Goal: Task Accomplishment & Management: Manage account settings

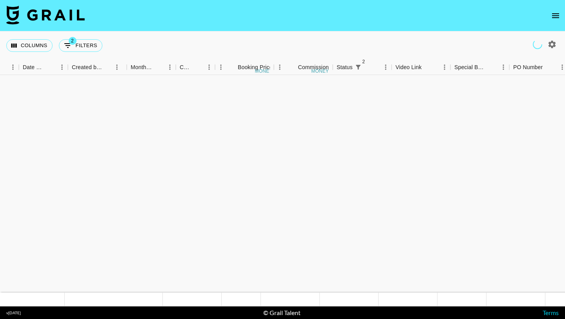
scroll to position [508, 419]
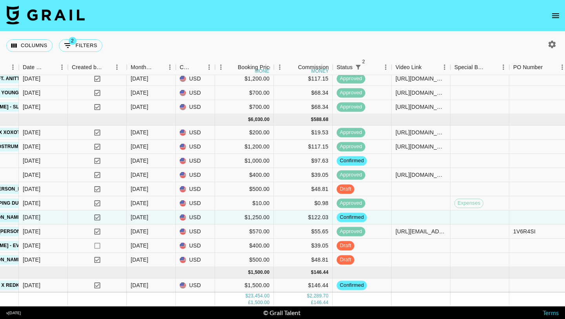
click at [552, 9] on button "open drawer" at bounding box center [556, 16] width 16 height 16
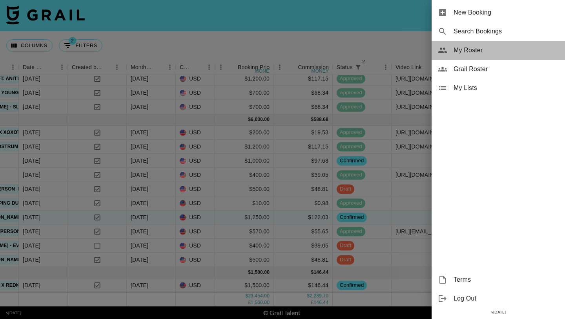
click at [479, 56] on div "My Roster" at bounding box center [498, 50] width 133 height 19
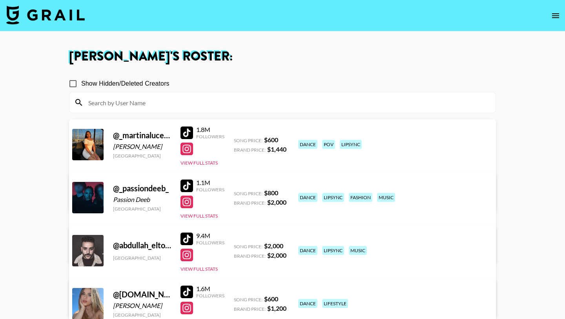
click at [169, 107] on input at bounding box center [287, 102] width 407 height 13
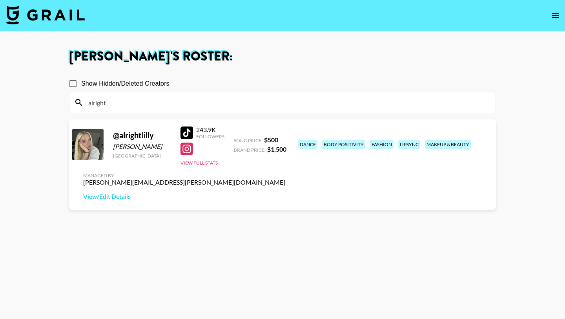
type input "alright"
click at [187, 130] on div at bounding box center [186, 132] width 13 height 13
click at [55, 18] on img at bounding box center [45, 14] width 78 height 19
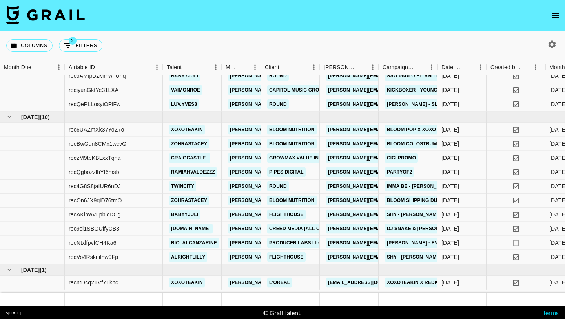
scroll to position [508, 0]
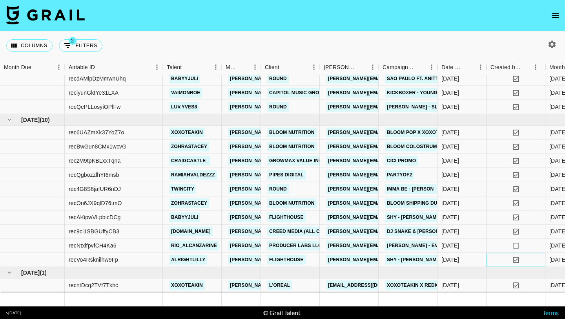
click at [494, 259] on div "yes" at bounding box center [515, 260] width 59 height 14
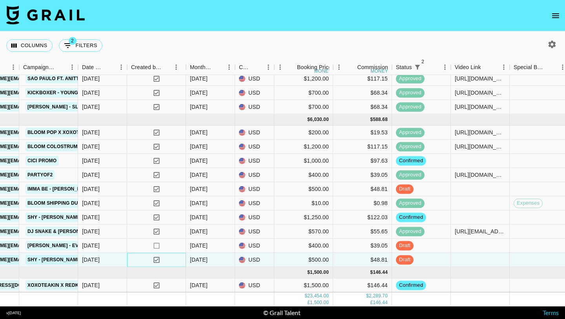
scroll to position [508, 399]
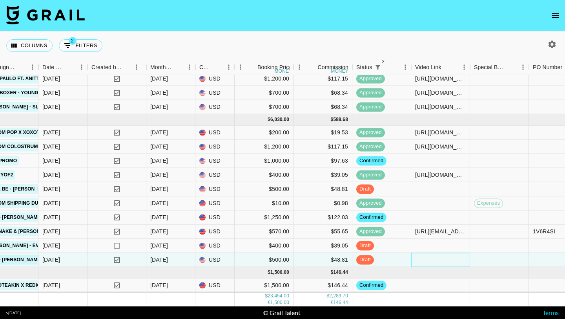
click at [424, 258] on div at bounding box center [440, 260] width 59 height 14
type input "[URL][DOMAIN_NAME]"
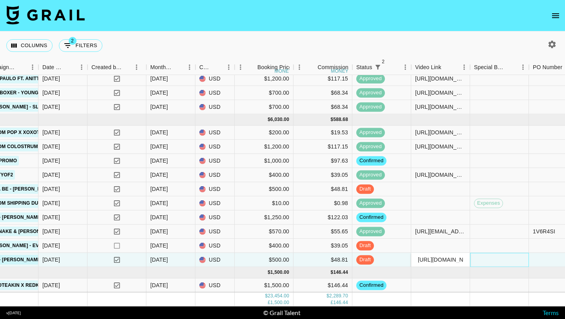
click at [497, 261] on div at bounding box center [499, 260] width 59 height 14
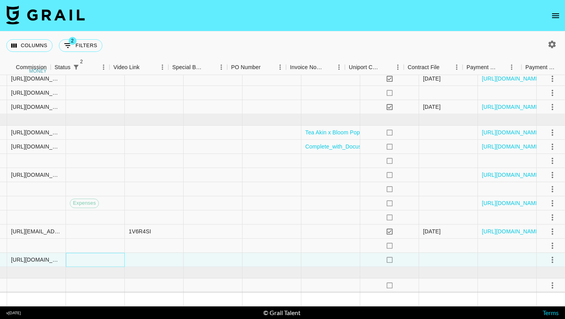
scroll to position [508, 806]
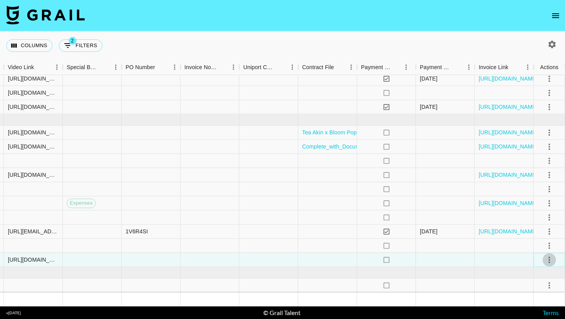
click at [546, 258] on icon "select merge strategy" at bounding box center [549, 259] width 9 height 9
click at [538, 243] on div "Approve" at bounding box center [532, 242] width 24 height 9
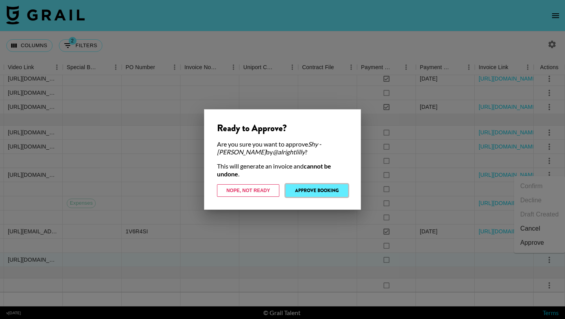
click at [299, 188] on button "Approve Booking" at bounding box center [317, 190] width 62 height 13
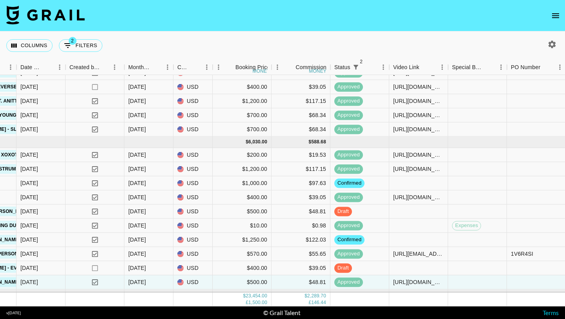
scroll to position [508, 421]
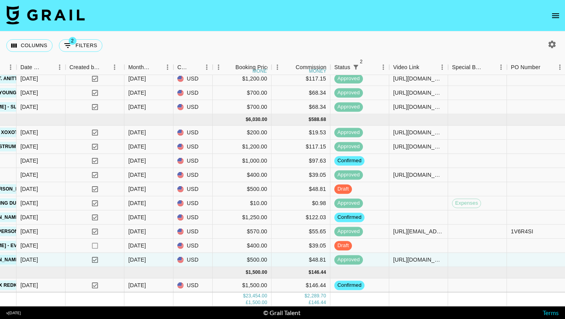
click at [559, 18] on icon "open drawer" at bounding box center [555, 15] width 9 height 9
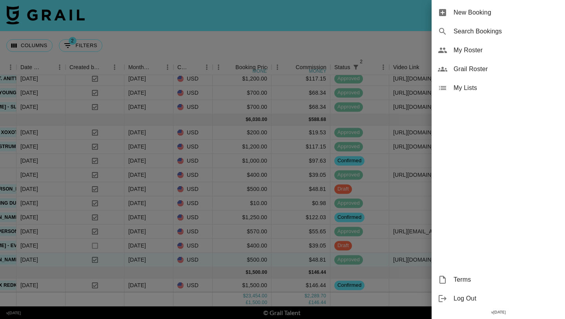
click at [461, 51] on span "My Roster" at bounding box center [506, 50] width 105 height 9
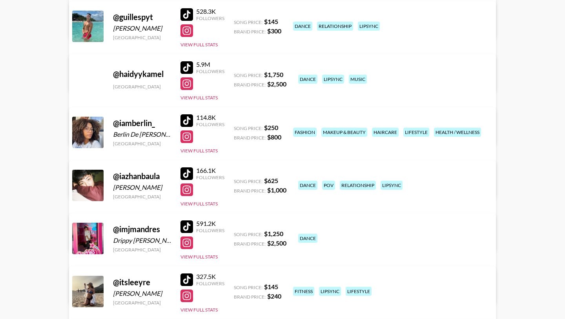
scroll to position [2925, 0]
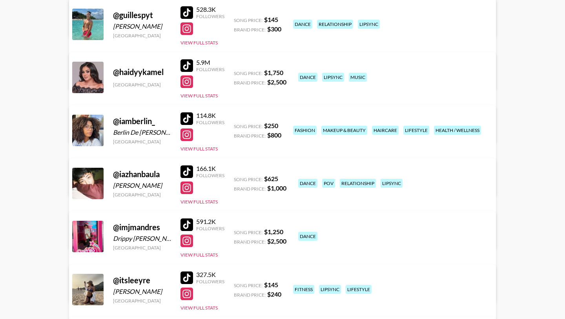
click at [183, 118] on div at bounding box center [186, 118] width 13 height 13
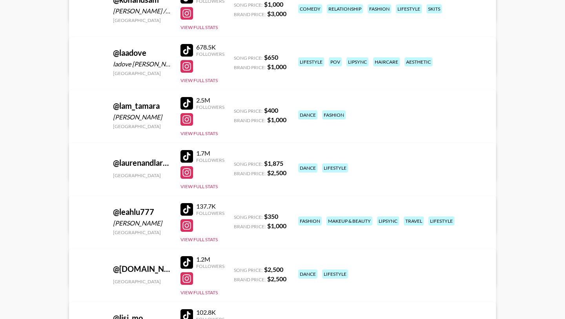
scroll to position [4213, 0]
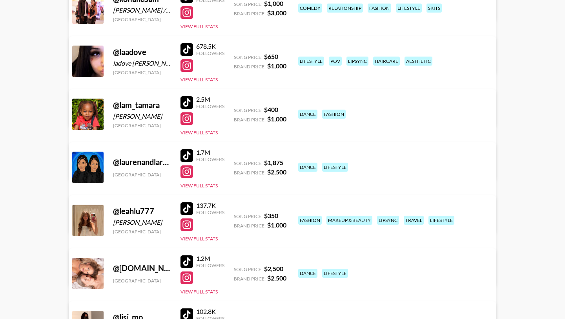
click at [188, 51] on div at bounding box center [186, 49] width 13 height 13
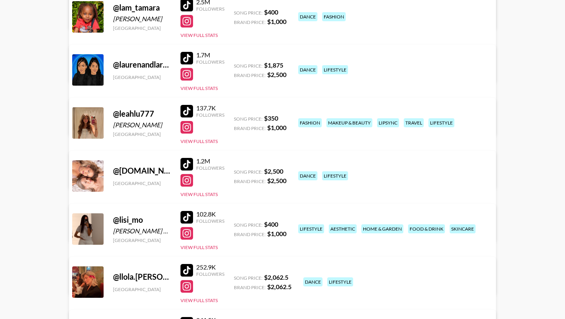
scroll to position [4311, 0]
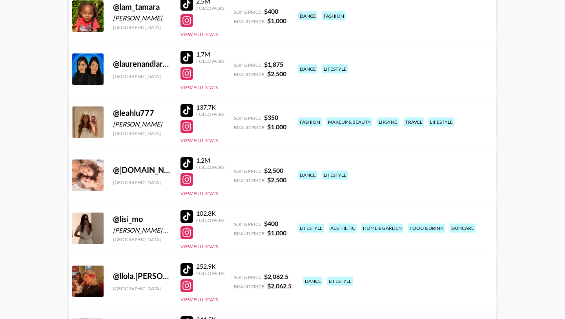
click at [188, 108] on div at bounding box center [186, 110] width 13 height 13
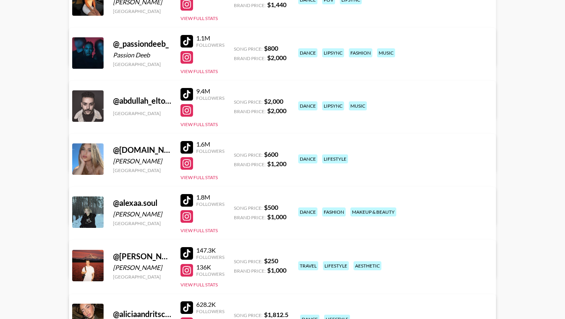
scroll to position [0, 0]
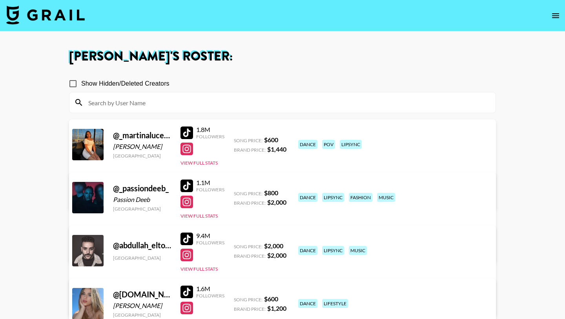
click at [59, 15] on img at bounding box center [45, 14] width 78 height 19
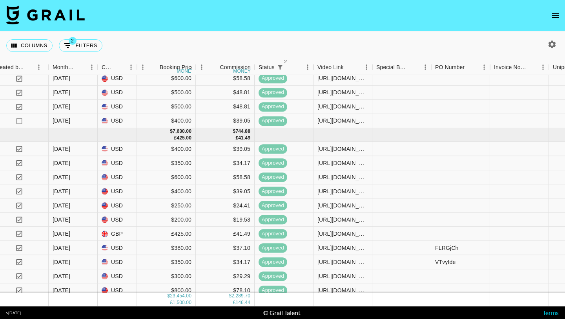
scroll to position [508, 497]
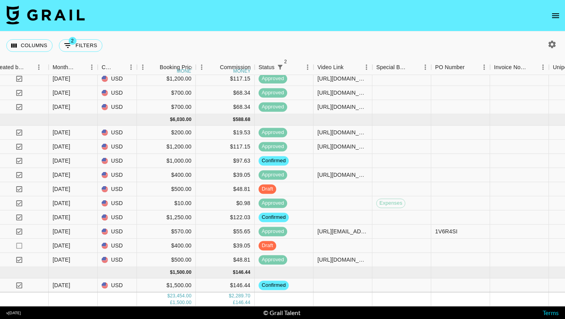
click at [552, 50] on button "button" at bounding box center [551, 44] width 13 height 13
select select "[DATE]"
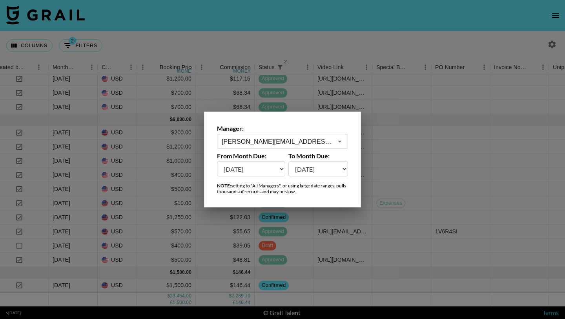
click at [263, 133] on div "Manager: [PERSON_NAME][EMAIL_ADDRESS][PERSON_NAME][DOMAIN_NAME] ​" at bounding box center [282, 136] width 131 height 24
click at [260, 142] on input "[PERSON_NAME][EMAIL_ADDRESS][PERSON_NAME][DOMAIN_NAME]" at bounding box center [277, 141] width 111 height 9
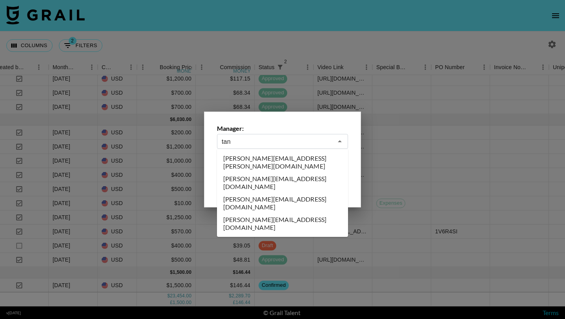
scroll to position [0, 0]
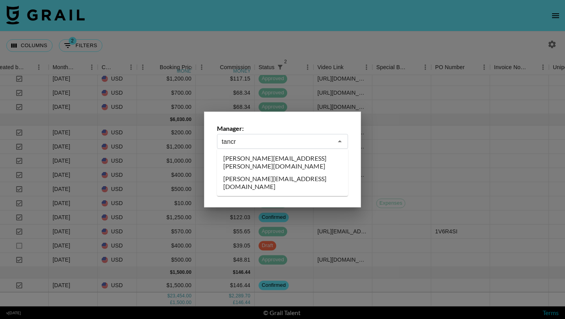
click at [261, 172] on li "[PERSON_NAME][EMAIL_ADDRESS][DOMAIN_NAME]" at bounding box center [282, 182] width 131 height 20
type input "[PERSON_NAME][EMAIL_ADDRESS][DOMAIN_NAME]"
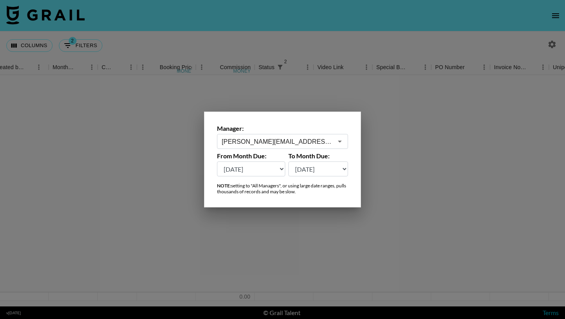
scroll to position [0, 497]
click at [276, 42] on div at bounding box center [282, 159] width 565 height 319
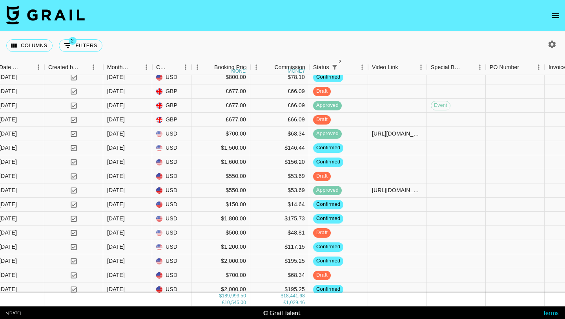
scroll to position [2463, 442]
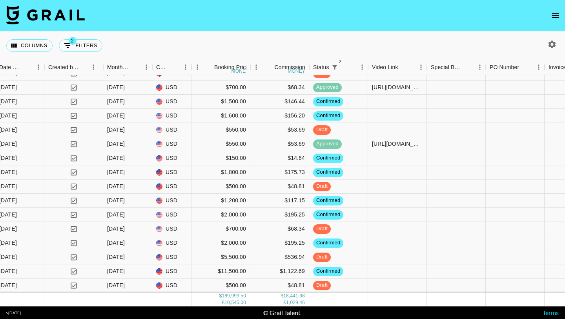
click at [554, 44] on icon "button" at bounding box center [551, 43] width 7 height 7
select select "[DATE]"
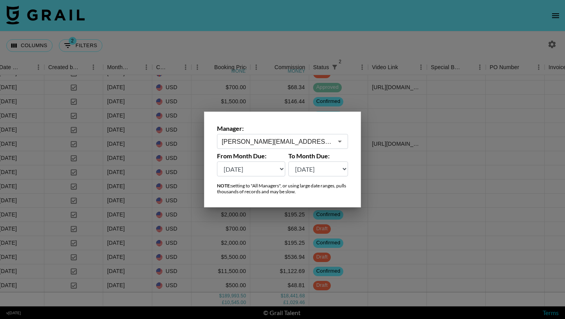
click at [297, 136] on div "[PERSON_NAME][EMAIL_ADDRESS][DOMAIN_NAME] ​" at bounding box center [282, 141] width 131 height 15
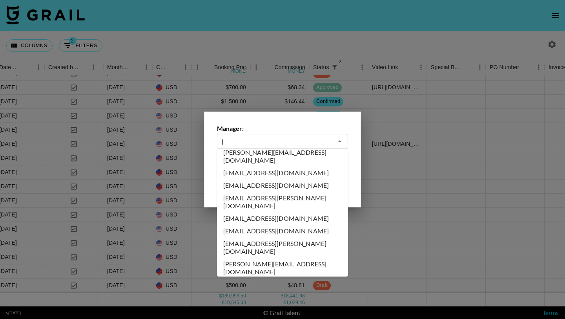
scroll to position [0, 0]
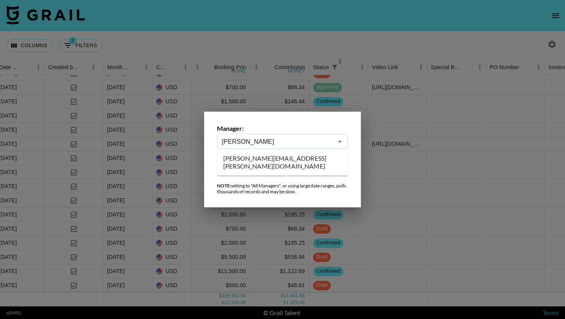
click at [294, 158] on li "[PERSON_NAME][EMAIL_ADDRESS][PERSON_NAME][DOMAIN_NAME]" at bounding box center [282, 162] width 131 height 20
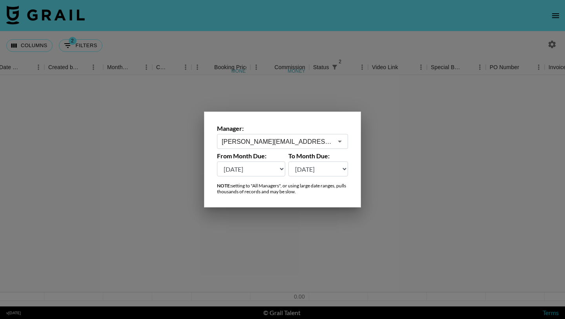
scroll to position [0, 442]
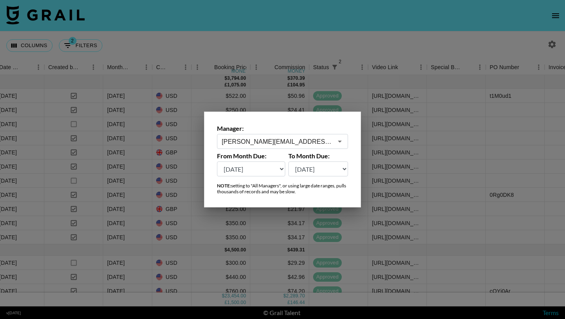
type input "[PERSON_NAME][EMAIL_ADDRESS][PERSON_NAME][DOMAIN_NAME]"
click at [254, 48] on div at bounding box center [282, 159] width 565 height 319
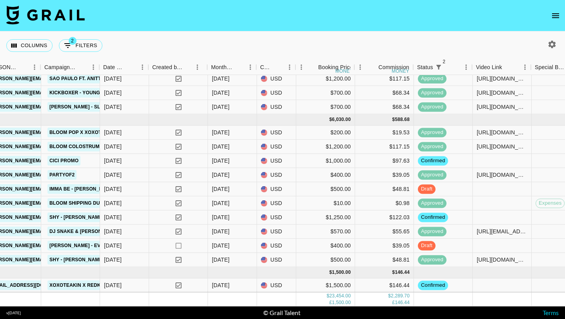
scroll to position [508, 337]
click at [553, 45] on icon "button" at bounding box center [551, 44] width 9 height 9
select select "[DATE]"
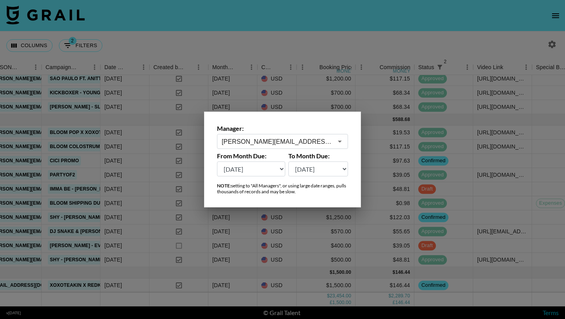
click at [293, 136] on div "[PERSON_NAME][EMAIL_ADDRESS][PERSON_NAME][DOMAIN_NAME] ​" at bounding box center [282, 141] width 131 height 15
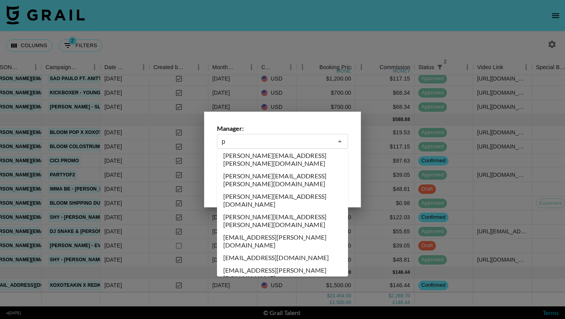
scroll to position [0, 0]
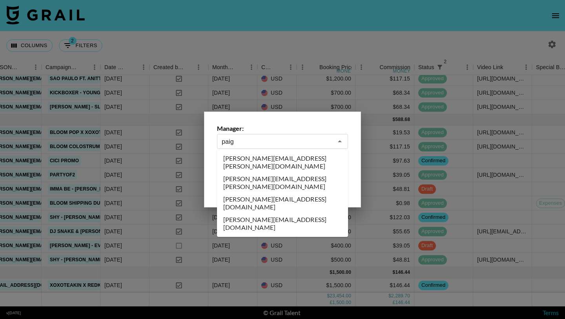
click at [286, 193] on li "[PERSON_NAME][EMAIL_ADDRESS][DOMAIN_NAME]" at bounding box center [282, 203] width 131 height 20
type input "[PERSON_NAME][EMAIL_ADDRESS][DOMAIN_NAME]"
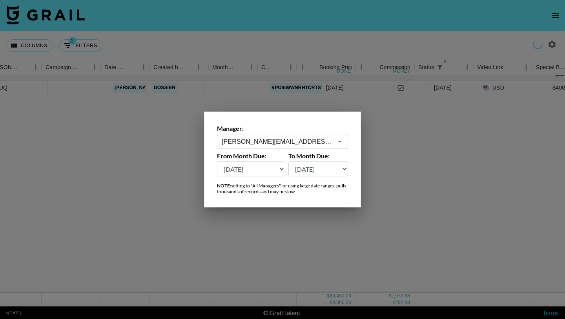
scroll to position [0, 337]
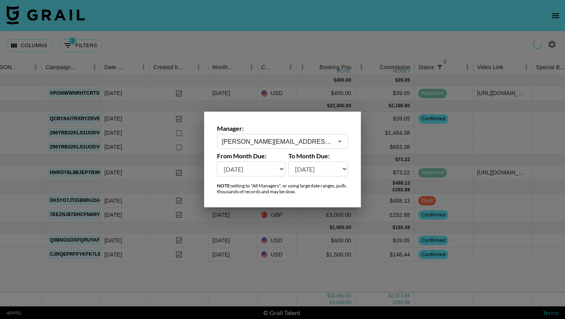
click at [291, 42] on div at bounding box center [282, 159] width 565 height 319
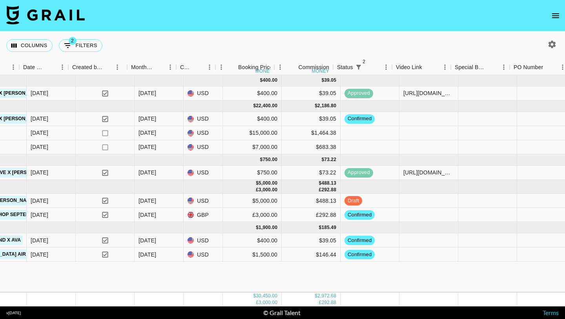
scroll to position [0, 418]
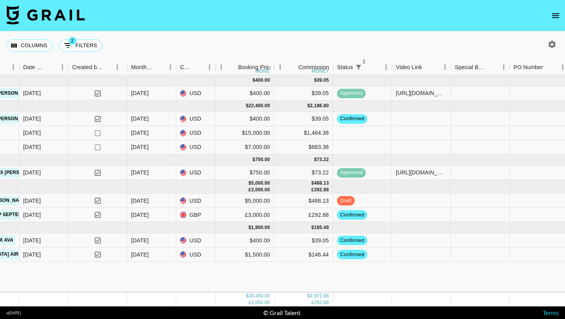
click at [557, 45] on button "button" at bounding box center [551, 44] width 13 height 13
select select "[DATE]"
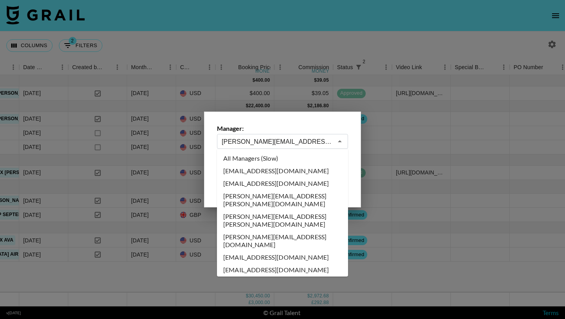
click at [299, 140] on input "[PERSON_NAME][EMAIL_ADDRESS][DOMAIN_NAME]" at bounding box center [277, 141] width 111 height 9
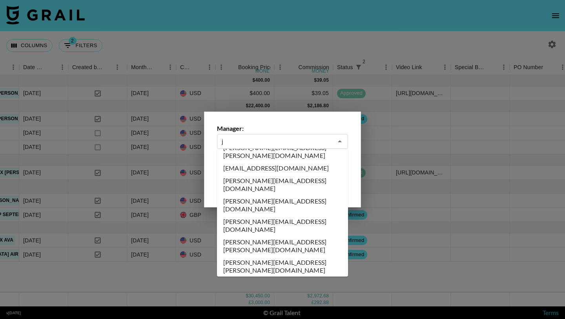
scroll to position [0, 0]
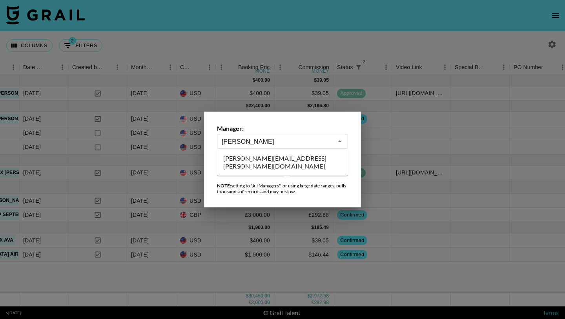
click at [298, 156] on li "[PERSON_NAME][EMAIL_ADDRESS][PERSON_NAME][DOMAIN_NAME]" at bounding box center [282, 162] width 131 height 20
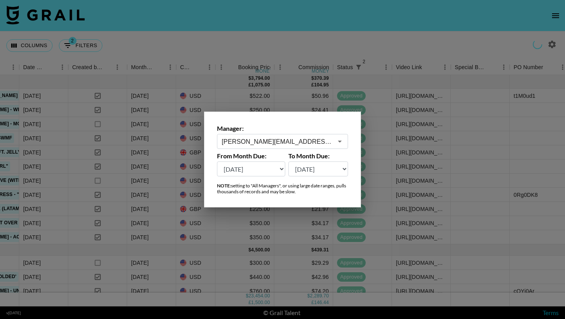
type input "[PERSON_NAME][EMAIL_ADDRESS][PERSON_NAME][DOMAIN_NAME]"
click at [280, 48] on div at bounding box center [282, 159] width 565 height 319
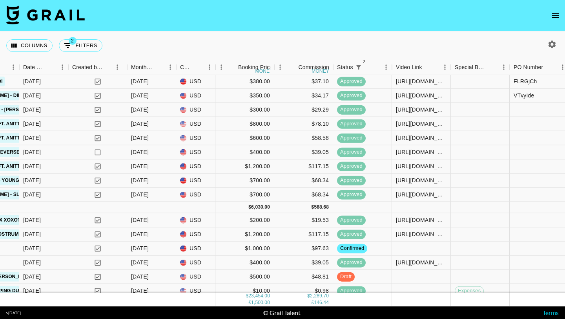
scroll to position [508, 418]
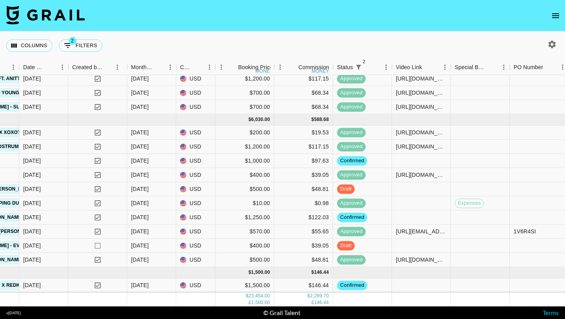
click at [553, 14] on icon "open drawer" at bounding box center [555, 15] width 9 height 9
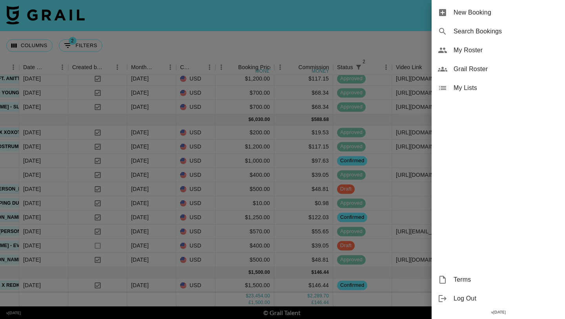
click at [482, 67] on span "Grail Roster" at bounding box center [506, 68] width 105 height 9
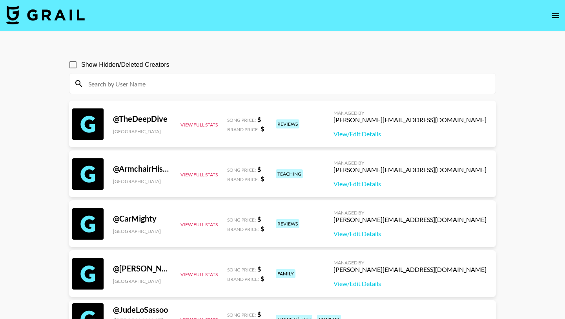
click at [150, 82] on input at bounding box center [287, 83] width 407 height 13
paste input "lukethechef_"
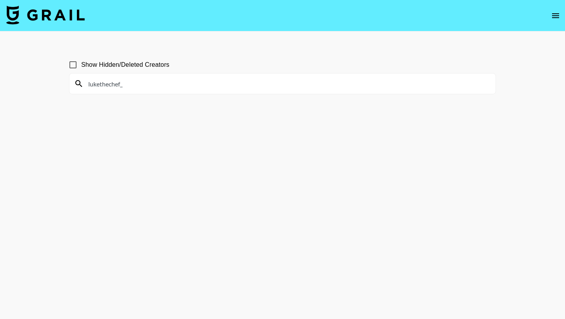
type input "lukethechef_"
click at [148, 83] on input "lukethechef_" at bounding box center [287, 83] width 407 height 13
click at [171, 79] on input "lukethechef_" at bounding box center [287, 83] width 407 height 13
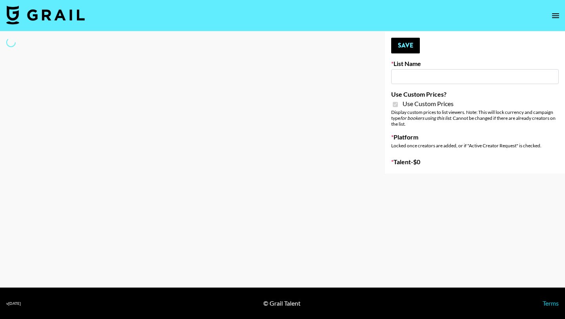
type input "dde"
checkbox input "true"
select select "Brand"
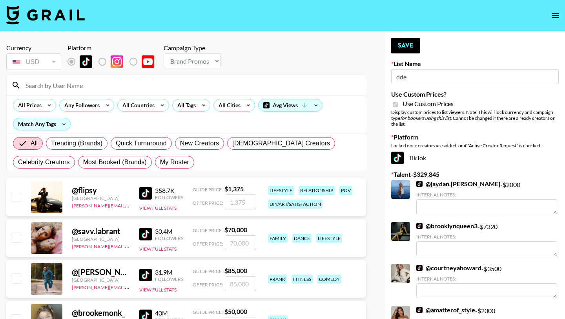
click at [121, 87] on input at bounding box center [191, 85] width 340 height 13
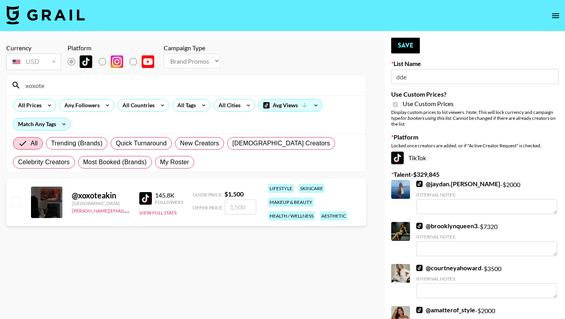
type input "xoxote"
click at [20, 204] on input "checkbox" at bounding box center [15, 201] width 9 height 9
checkbox input "true"
type input "1500"
click at [405, 47] on button "Save" at bounding box center [405, 46] width 29 height 16
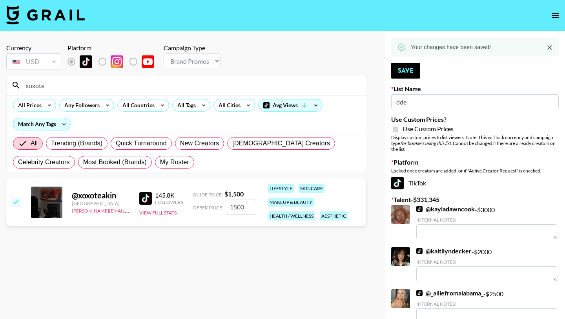
click at [106, 85] on input "xoxote" at bounding box center [191, 85] width 340 height 13
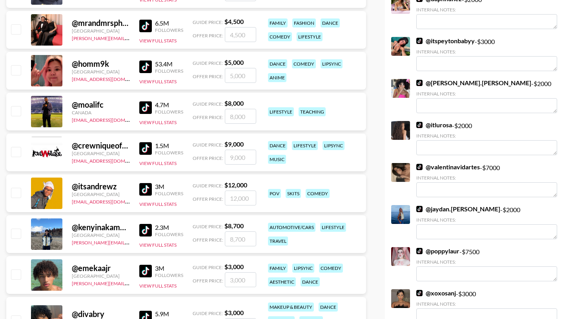
scroll to position [2657, 0]
